Goal: Task Accomplishment & Management: Use online tool/utility

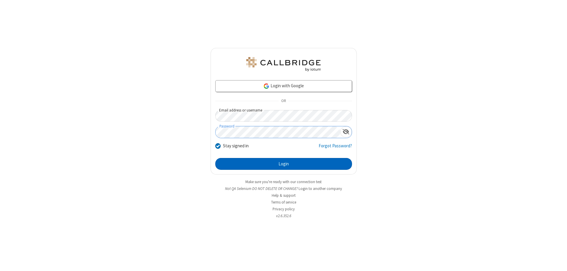
click at [284, 164] on button "Login" at bounding box center [283, 164] width 137 height 12
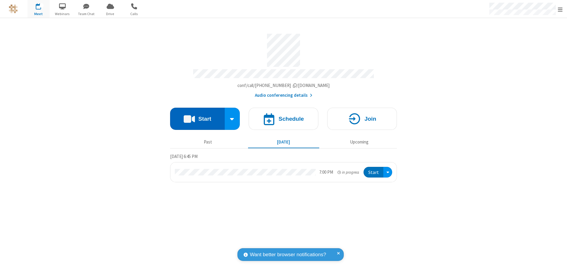
click at [197, 116] on button "Start" at bounding box center [197, 119] width 55 height 22
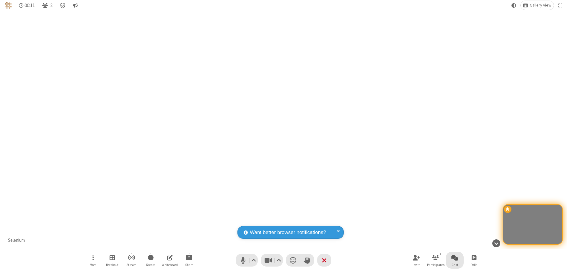
click at [455, 257] on span "Open chat" at bounding box center [454, 256] width 7 height 7
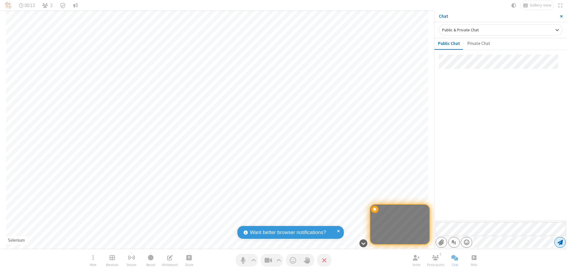
click at [560, 242] on span "Send message" at bounding box center [560, 242] width 5 height 6
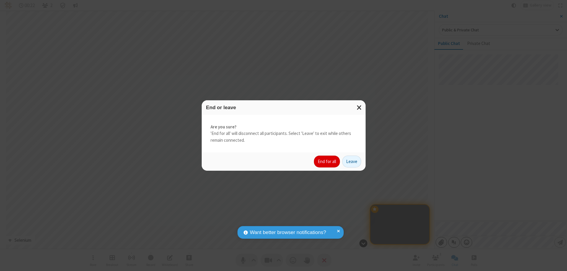
click at [327, 161] on button "End for all" at bounding box center [327, 161] width 26 height 12
